Goal: Task Accomplishment & Management: Manage account settings

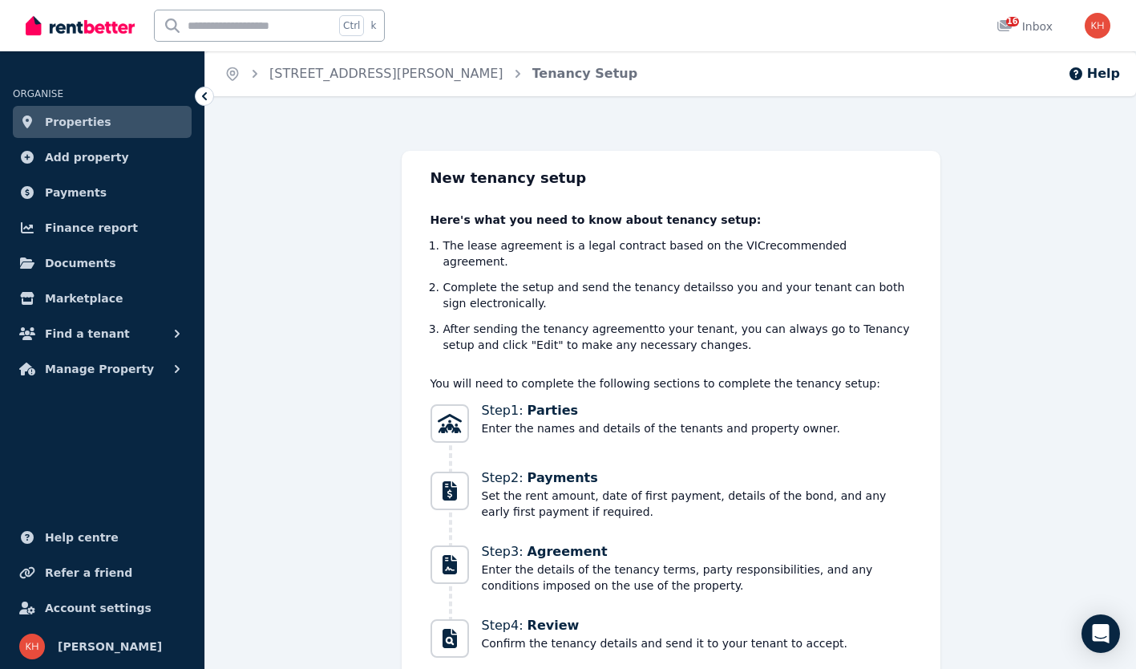
click at [124, 124] on link "Properties" at bounding box center [102, 122] width 179 height 32
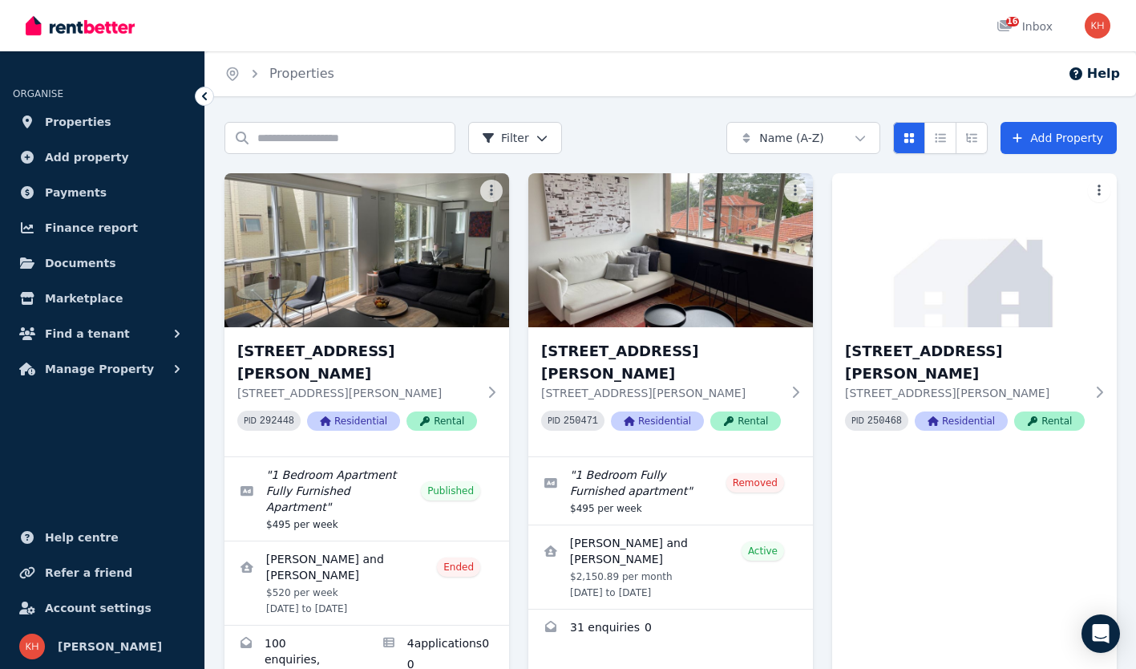
click at [496, 386] on icon at bounding box center [492, 392] width 16 height 13
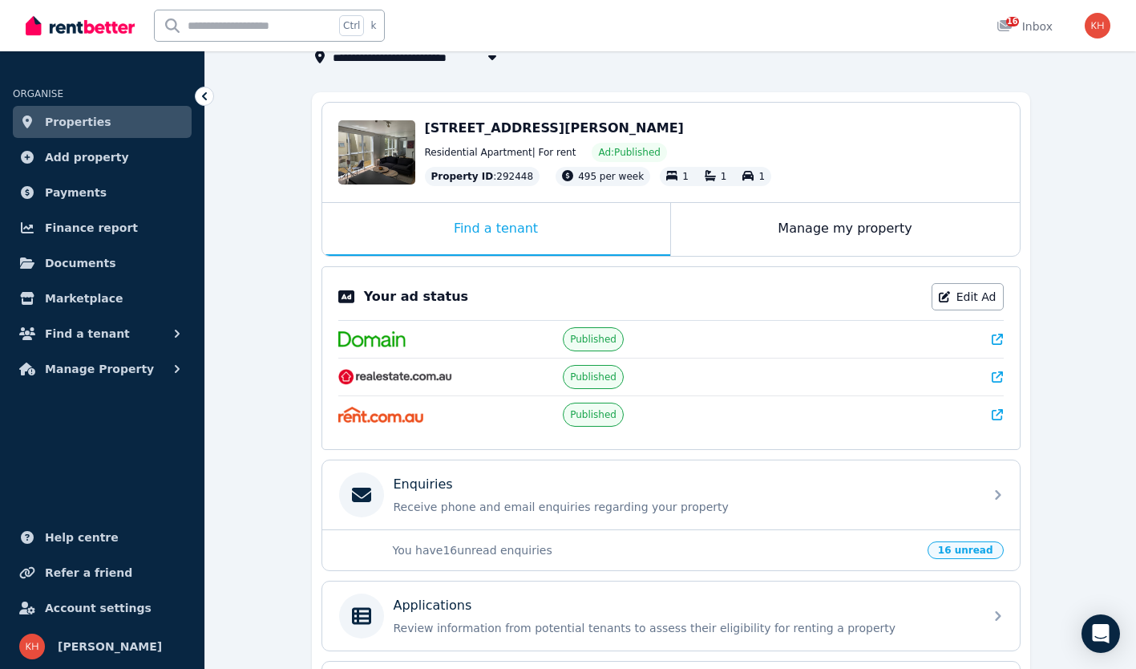
scroll to position [108, 0]
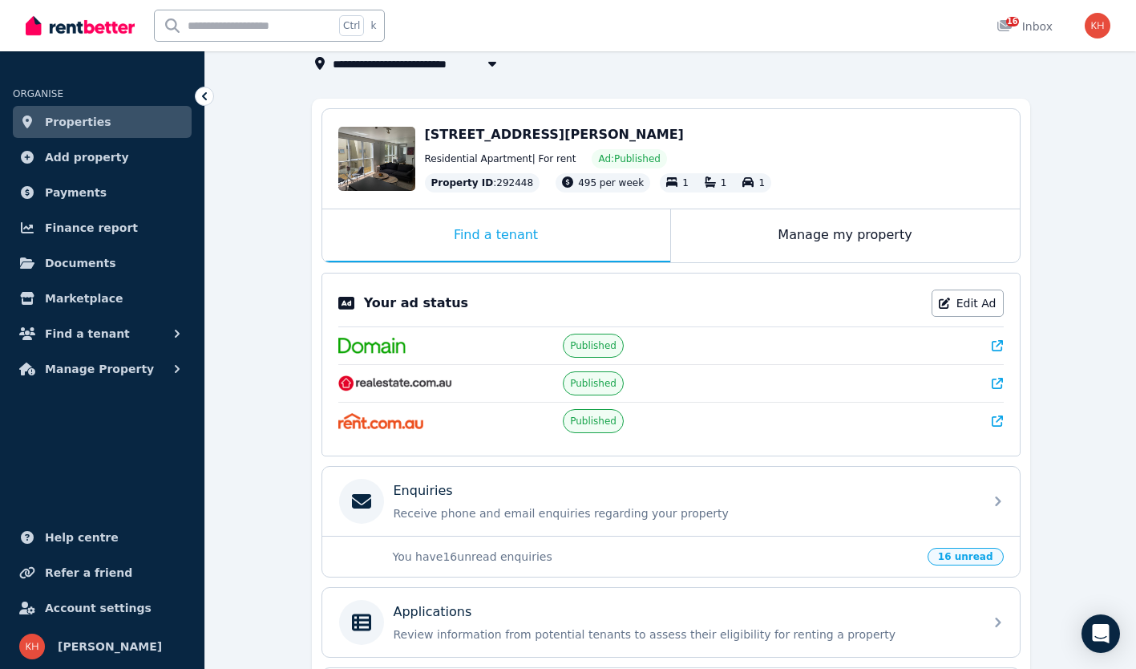
click at [488, 137] on span "[STREET_ADDRESS][PERSON_NAME]" at bounding box center [554, 134] width 259 height 15
click at [970, 303] on link "Edit Ad" at bounding box center [968, 303] width 72 height 27
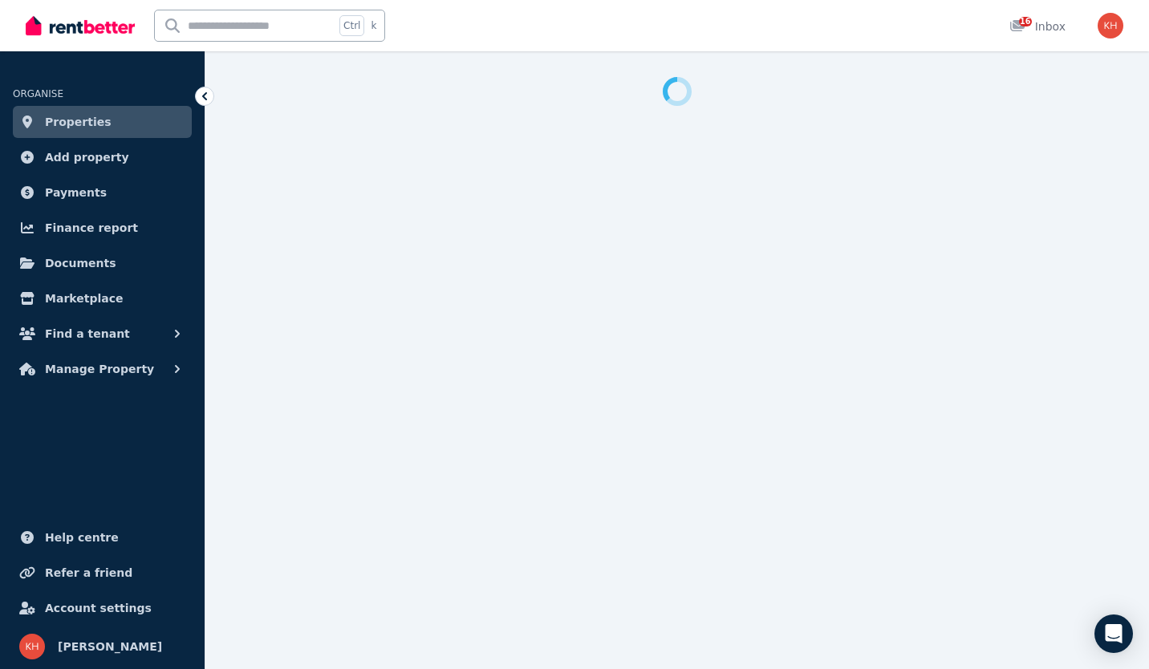
select select "**********"
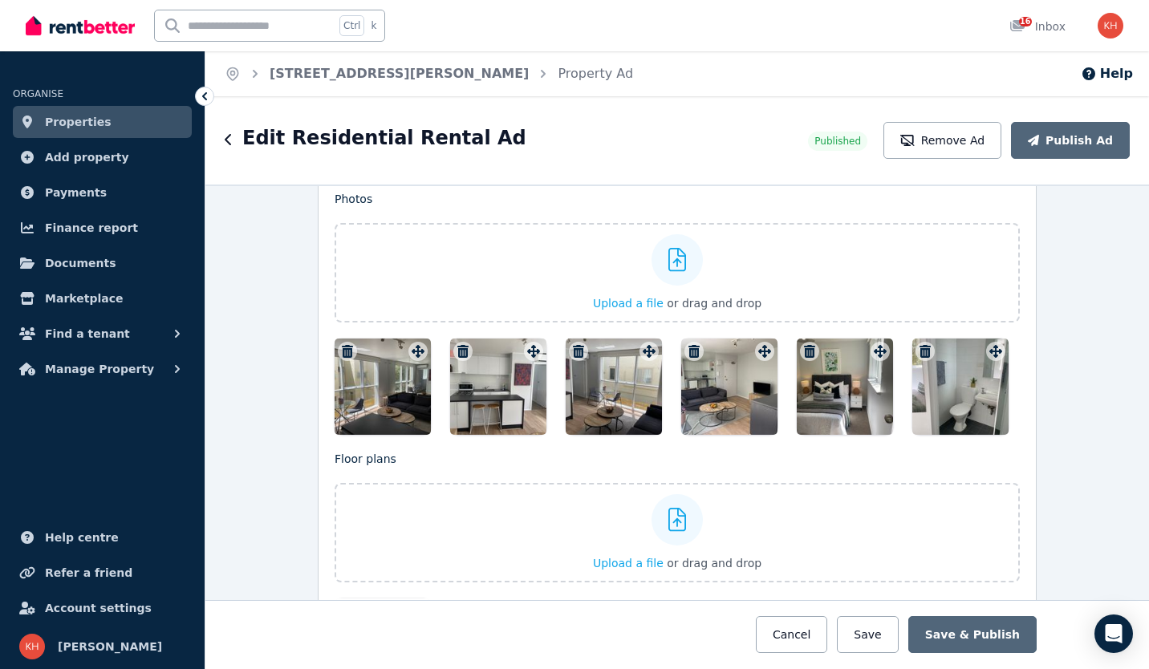
scroll to position [1956, 0]
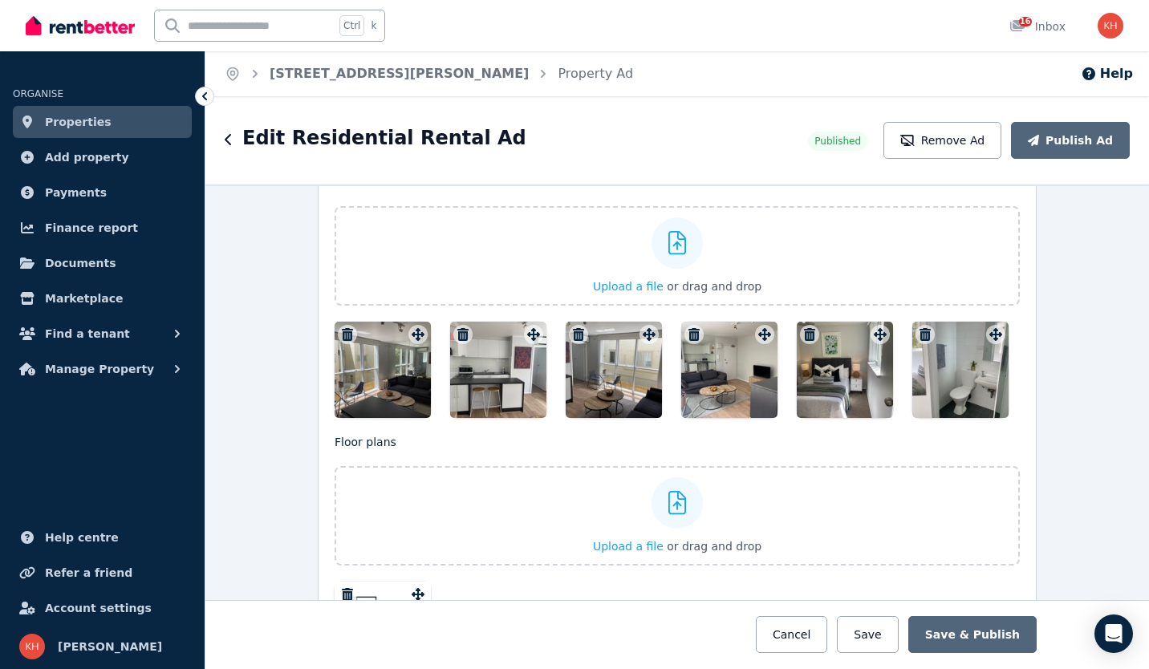
drag, startPoint x: 498, startPoint y: 386, endPoint x: 385, endPoint y: 392, distance: 113.3
click at [385, 392] on div at bounding box center [676, 370] width 685 height 96
drag, startPoint x: 496, startPoint y: 338, endPoint x: 369, endPoint y: 342, distance: 127.6
click at [369, 342] on div at bounding box center [676, 370] width 685 height 96
drag, startPoint x: 393, startPoint y: 390, endPoint x: 504, endPoint y: 392, distance: 111.5
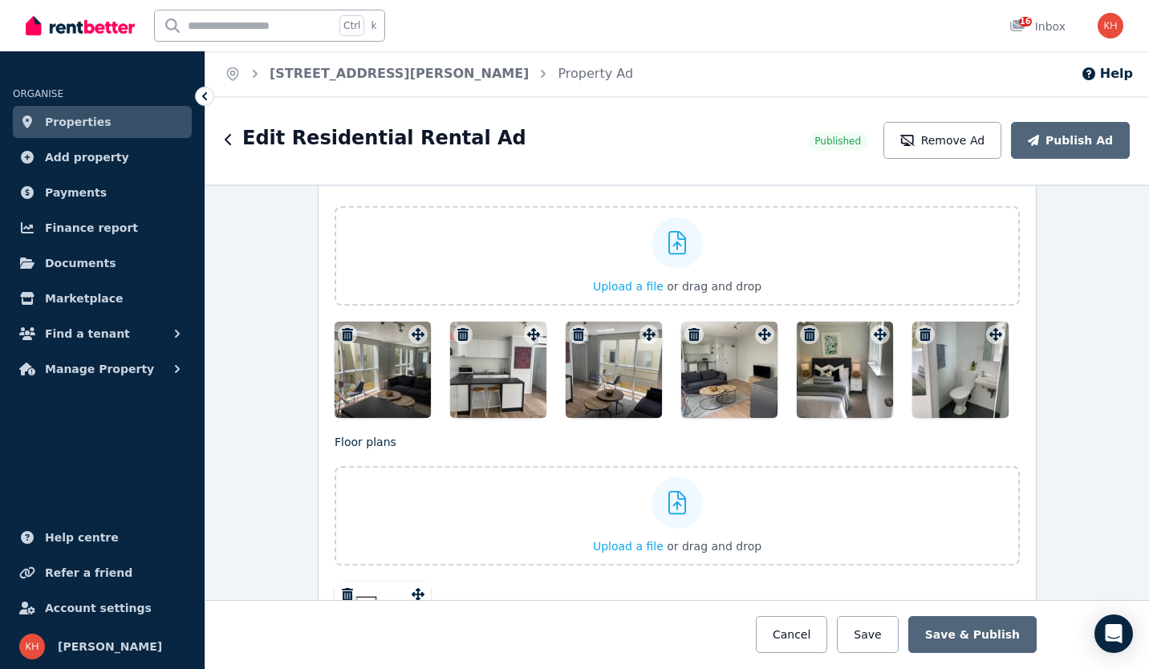
click at [504, 392] on div at bounding box center [676, 370] width 685 height 96
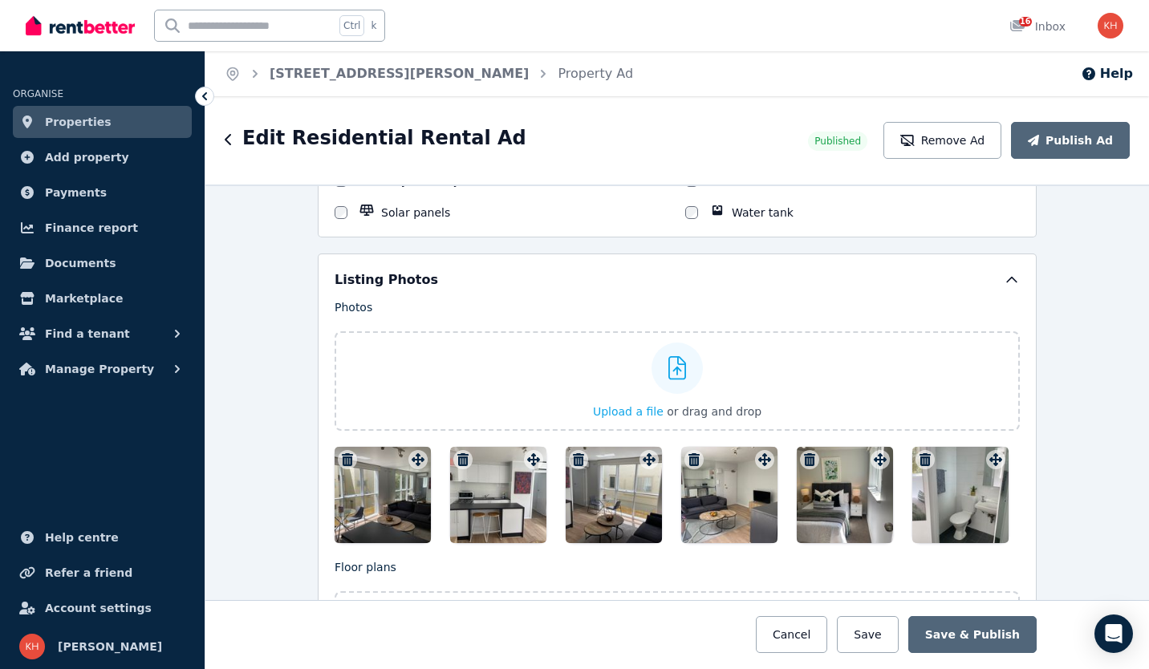
scroll to position [1815, 0]
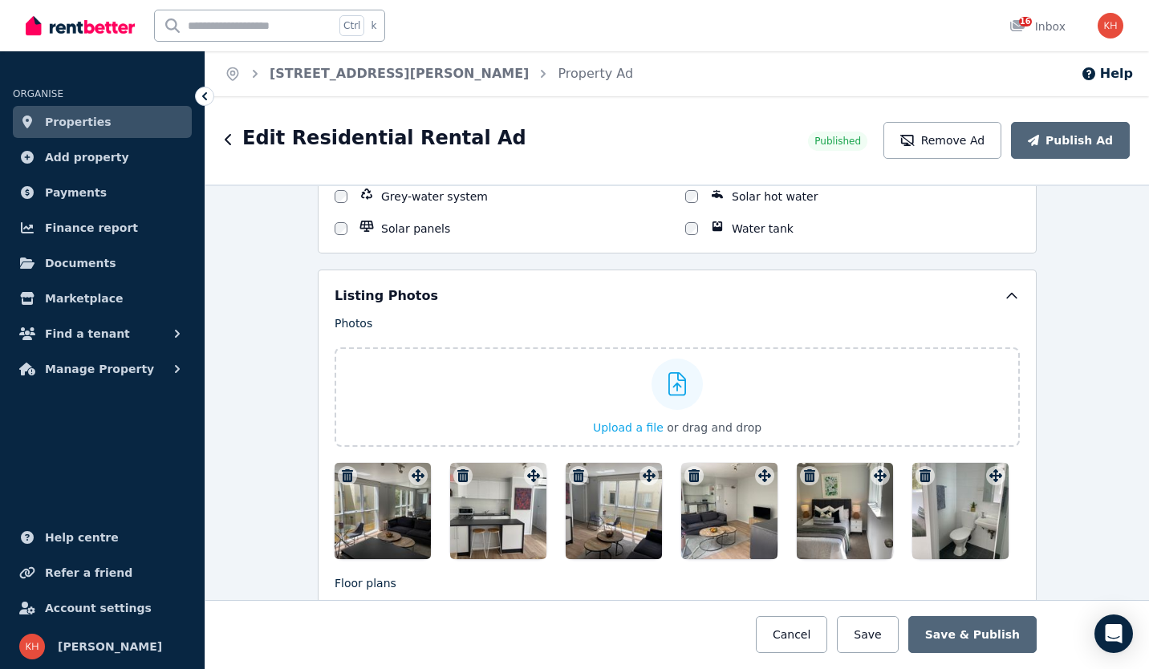
drag, startPoint x: 493, startPoint y: 482, endPoint x: 360, endPoint y: 489, distance: 133.3
click at [360, 489] on div at bounding box center [676, 511] width 685 height 96
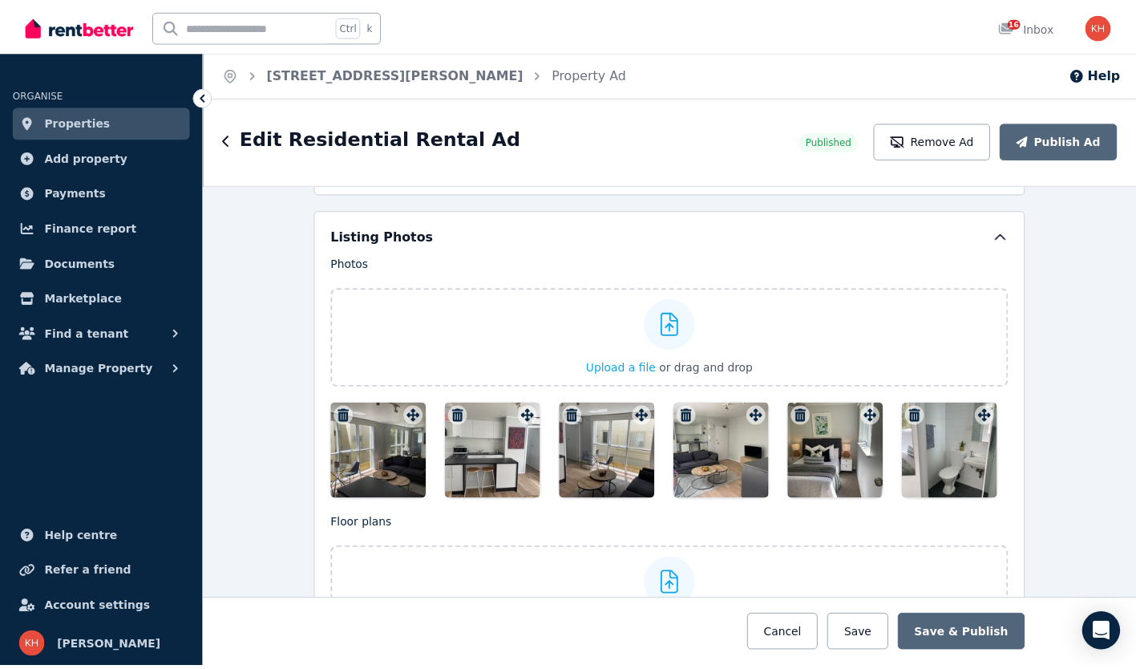
scroll to position [1878, 0]
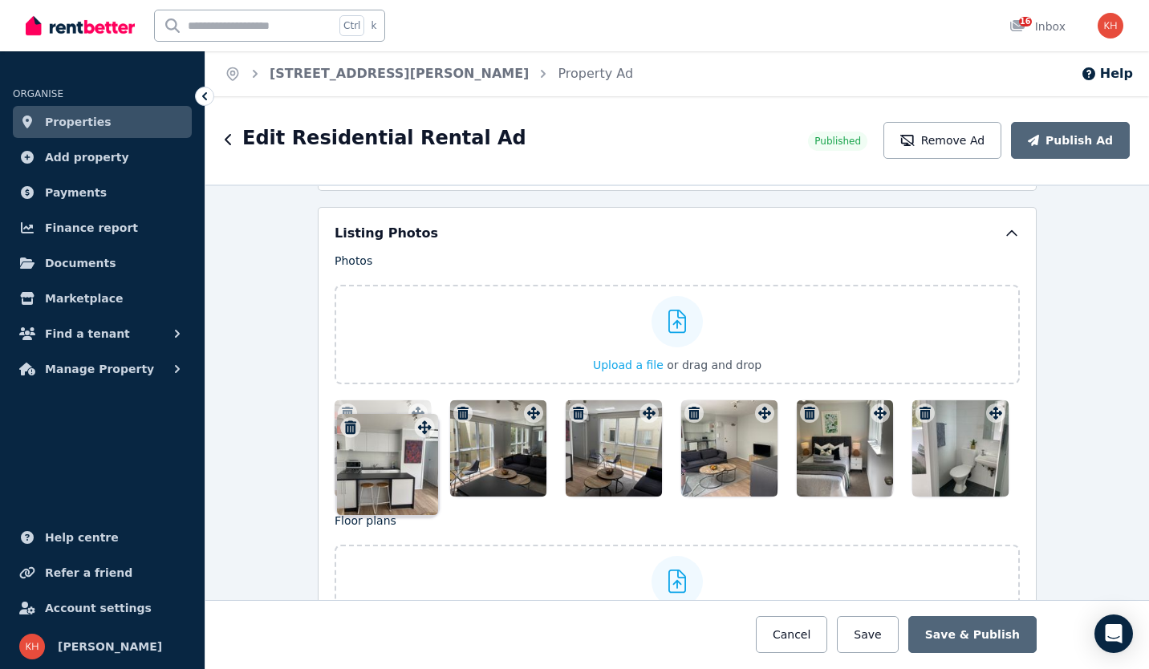
drag, startPoint x: 525, startPoint y: 414, endPoint x: 420, endPoint y: 414, distance: 105.1
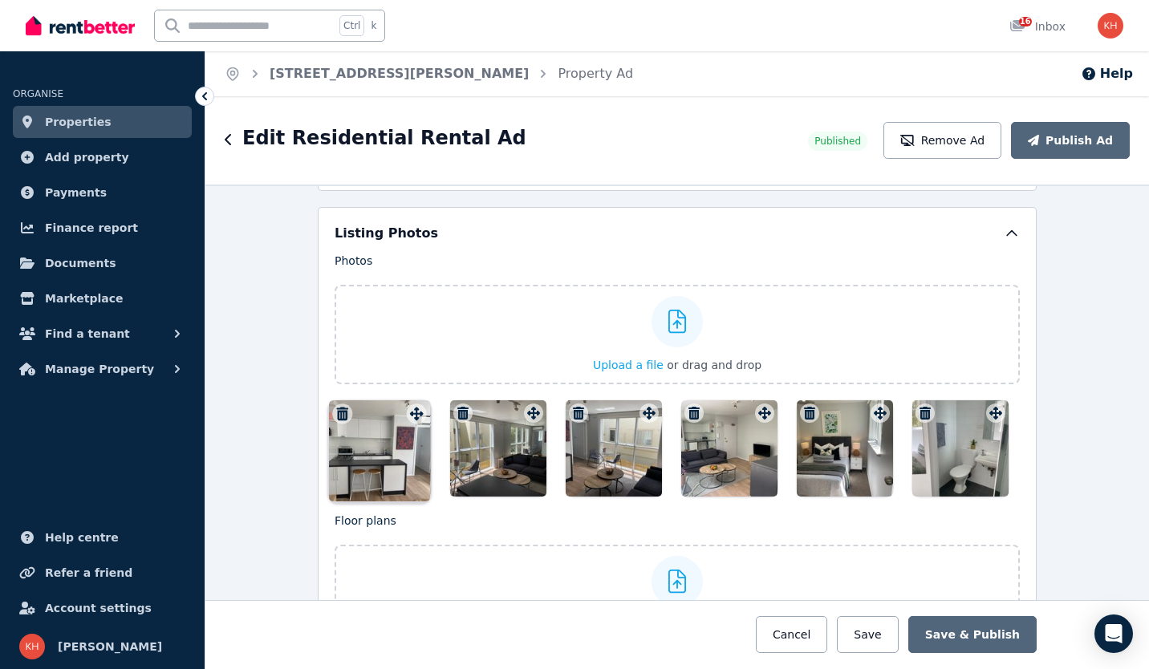
click at [420, 414] on div "Photos Upload a file or drag and drop To pick up a draggable item, press the sp…" at bounding box center [676, 375] width 685 height 244
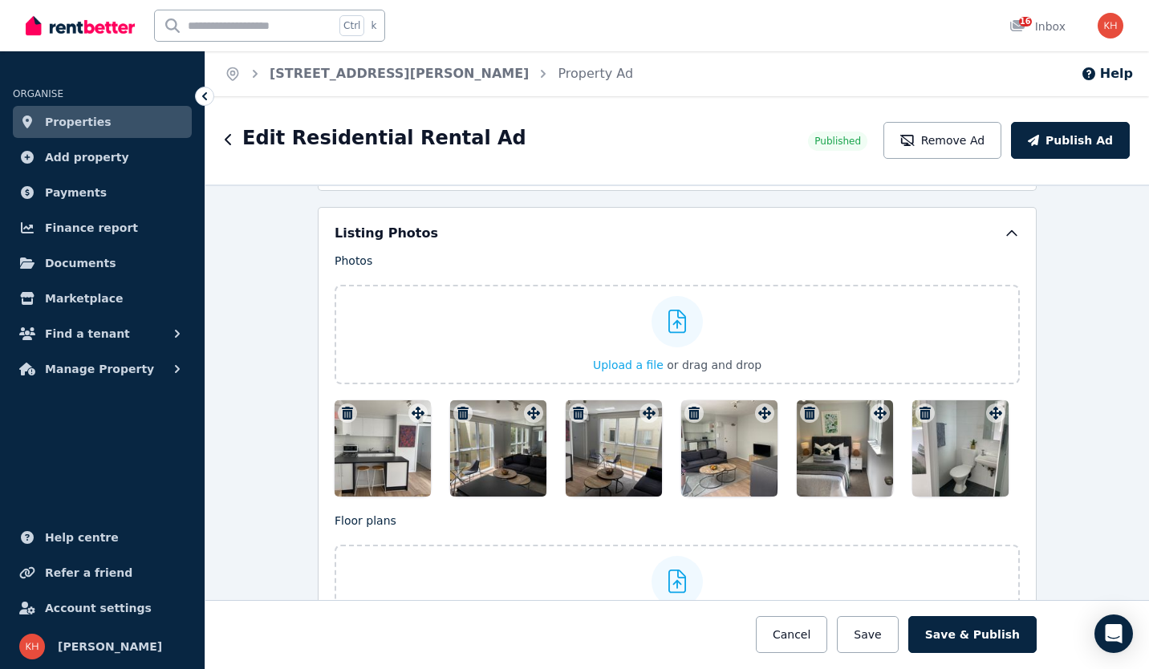
click at [1096, 128] on button "Publish Ad" at bounding box center [1070, 140] width 119 height 37
